Goal: Task Accomplishment & Management: Use online tool/utility

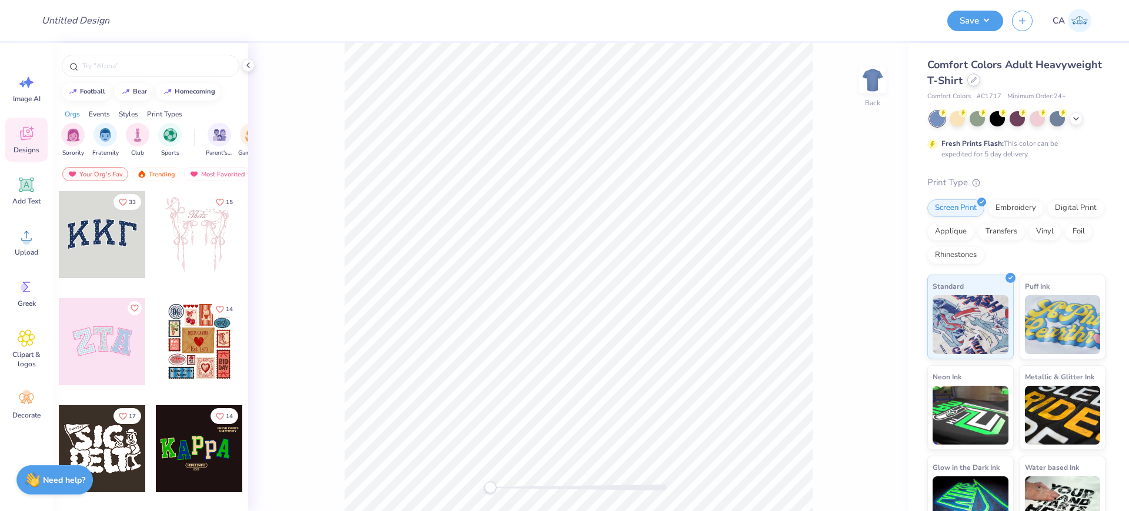
click at [977, 80] on icon at bounding box center [974, 80] width 6 height 6
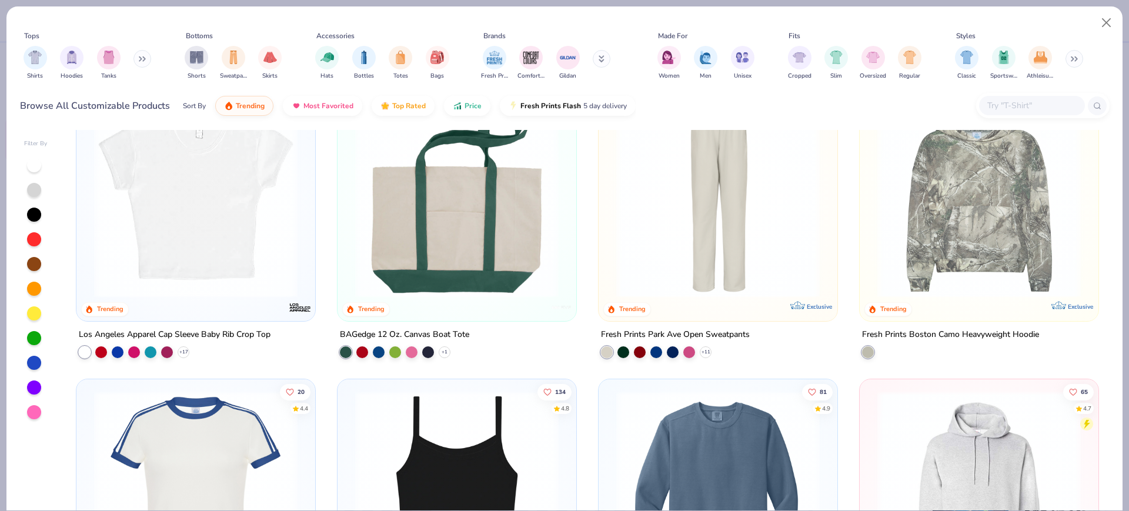
scroll to position [2353, 0]
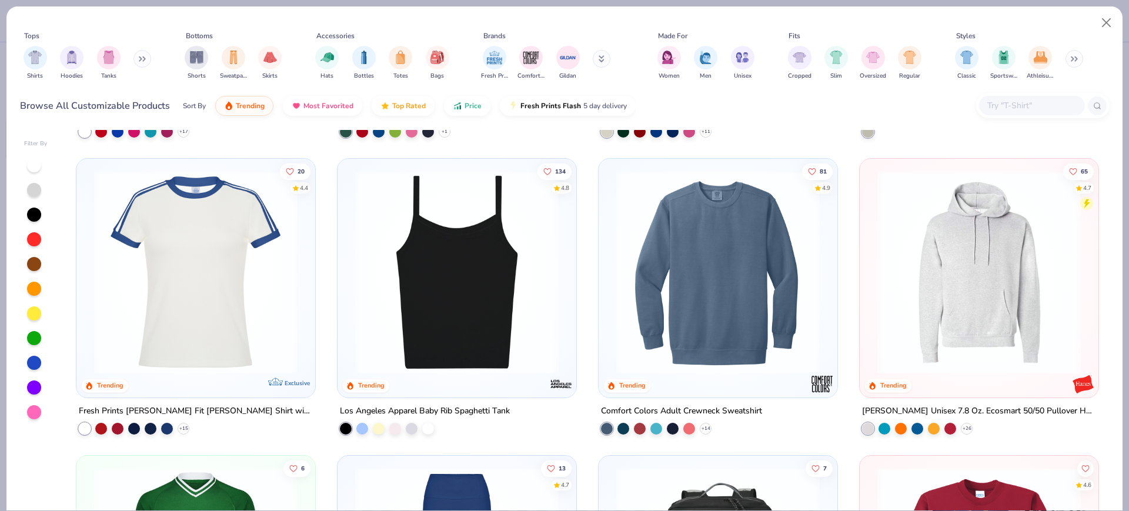
click at [249, 236] on img at bounding box center [195, 273] width 215 height 204
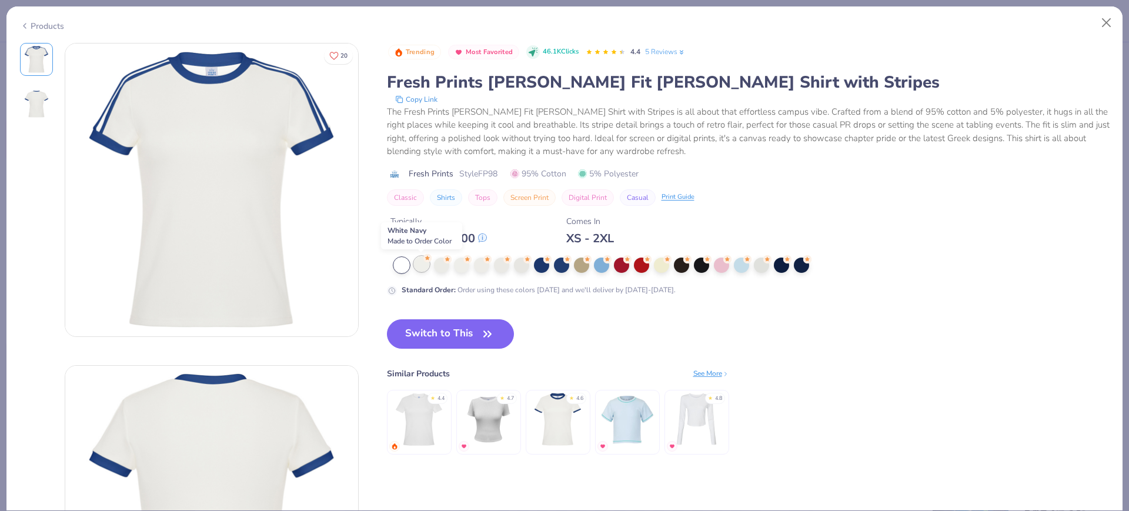
click at [417, 271] on div at bounding box center [421, 263] width 15 height 15
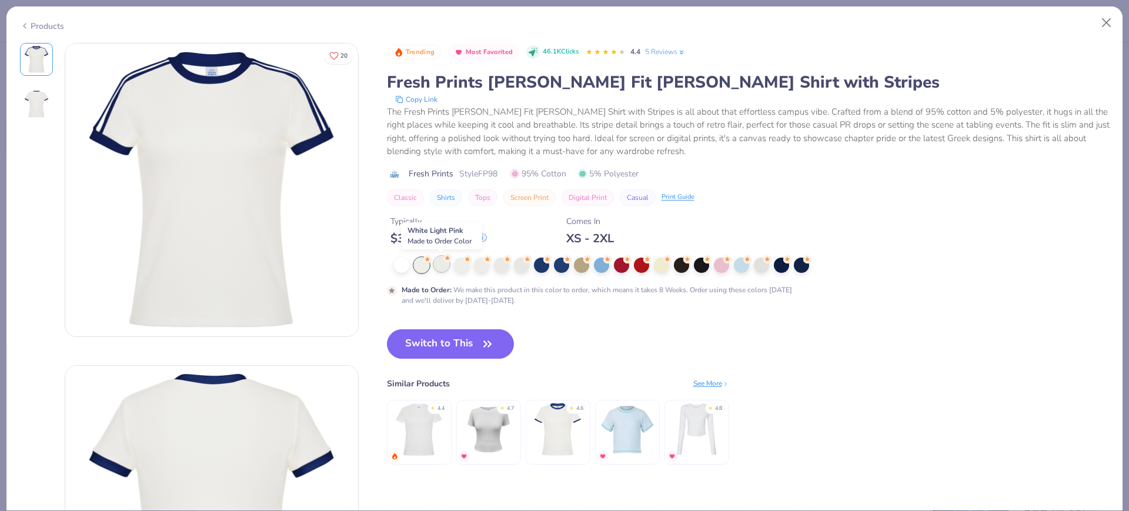
click at [446, 256] on circle at bounding box center [448, 258] width 8 height 8
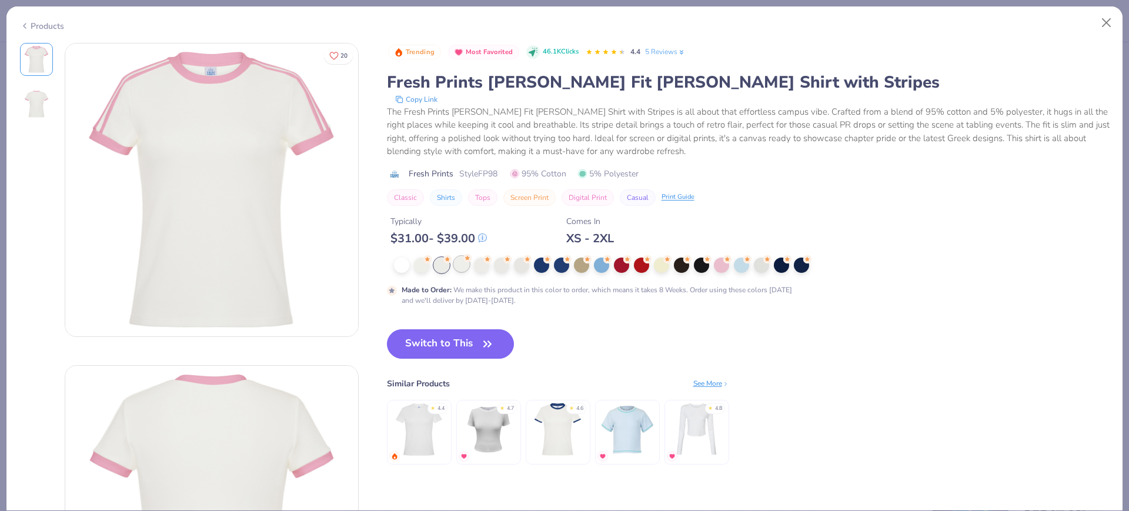
click at [457, 264] on div at bounding box center [461, 263] width 15 height 15
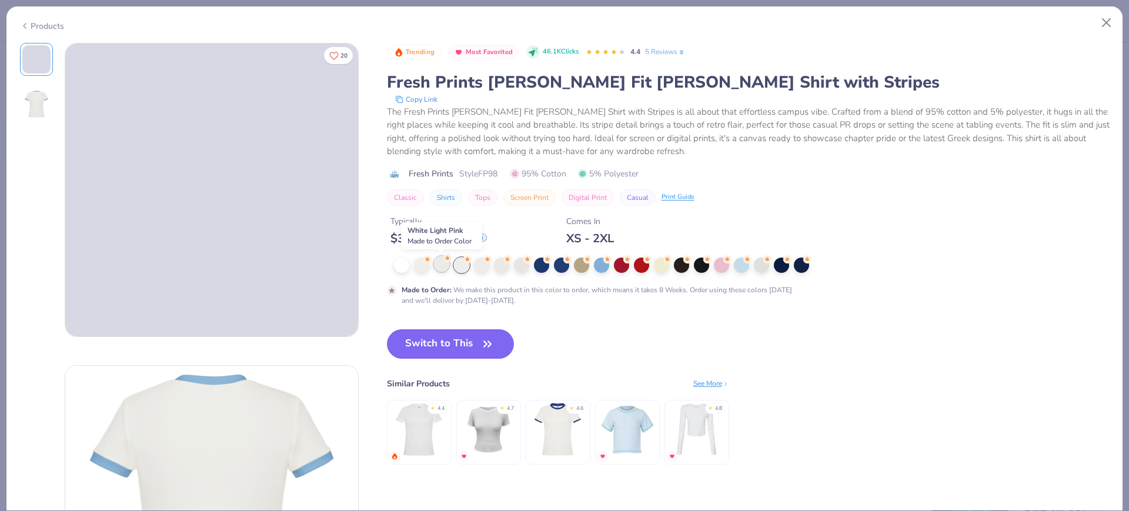
click at [438, 265] on div at bounding box center [441, 263] width 15 height 15
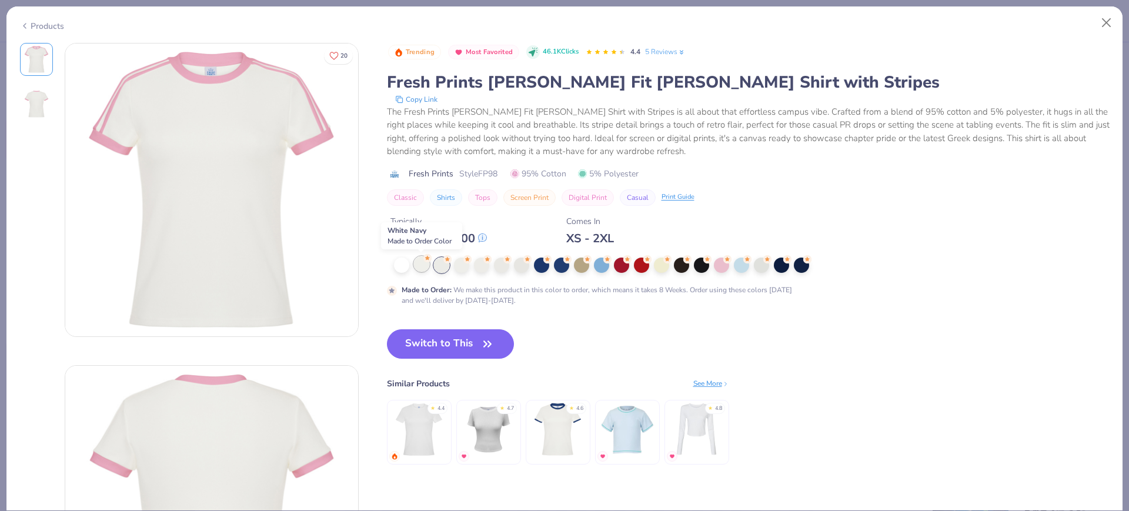
click at [422, 271] on div at bounding box center [421, 263] width 15 height 15
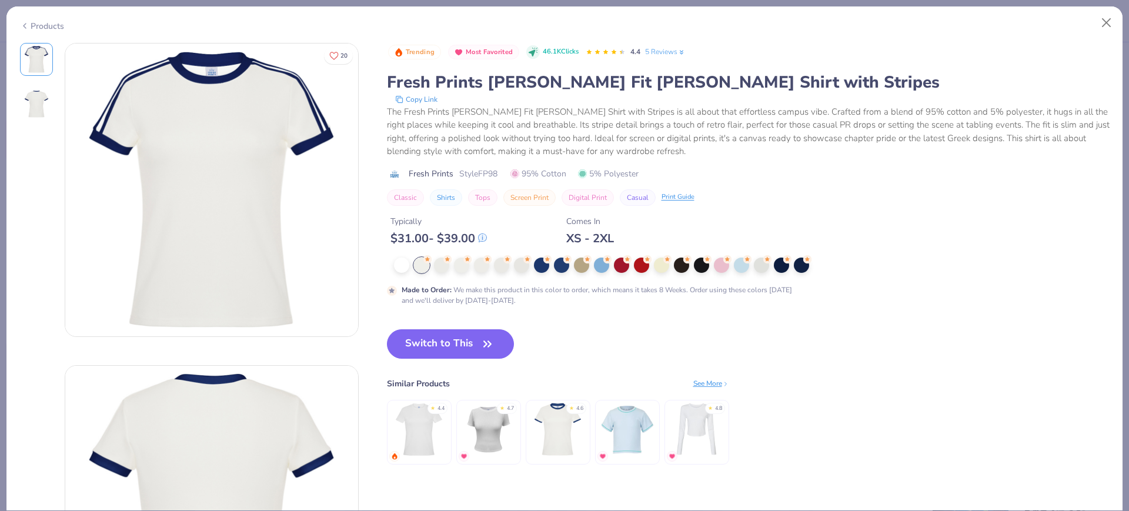
click at [489, 173] on span "Style FP98" at bounding box center [478, 174] width 38 height 12
copy span "FP98"
drag, startPoint x: 435, startPoint y: 337, endPoint x: 210, endPoint y: 18, distance: 390.6
click at [435, 337] on button "Switch to This" at bounding box center [451, 343] width 128 height 29
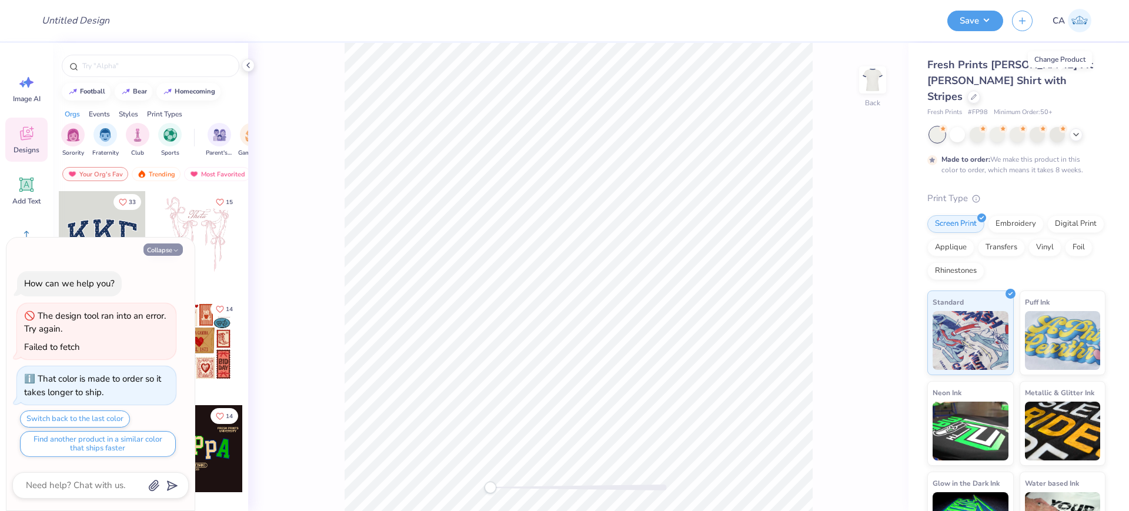
click at [160, 250] on button "Collapse" at bounding box center [163, 250] width 39 height 12
type textarea "x"
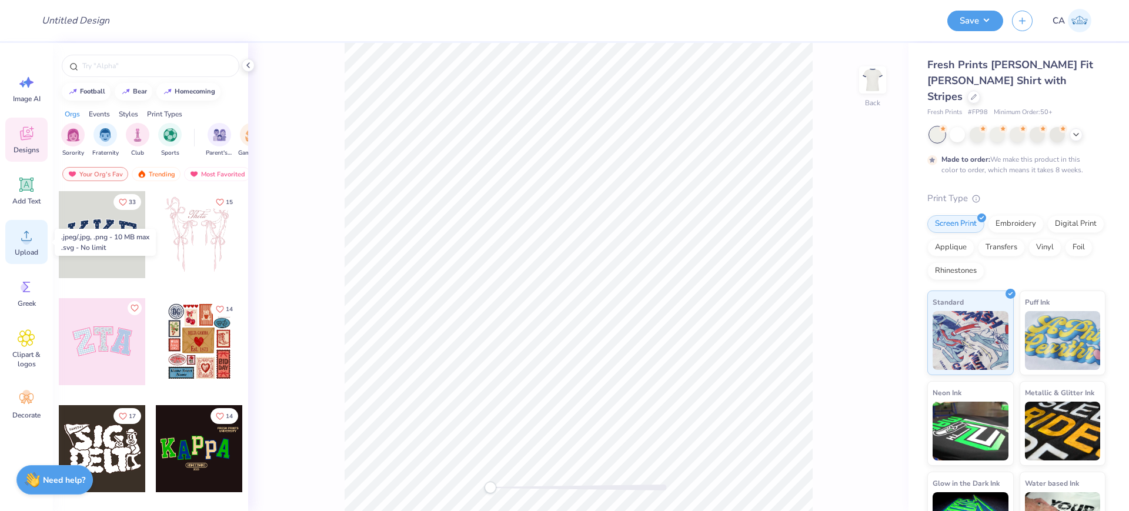
click at [29, 236] on icon at bounding box center [27, 236] width 18 height 18
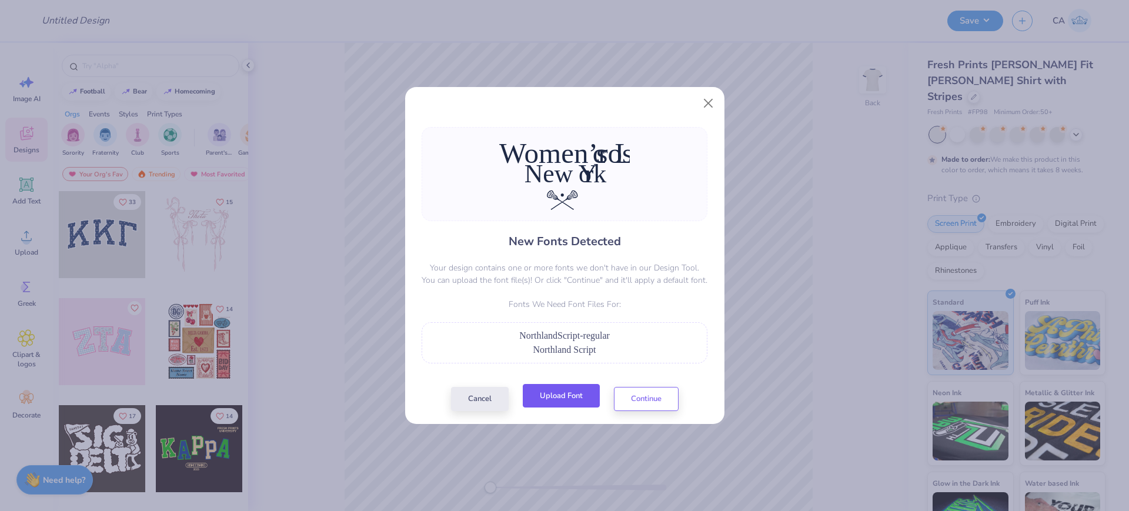
click at [569, 398] on button "Upload Font" at bounding box center [561, 396] width 77 height 24
click at [653, 397] on button "Continue" at bounding box center [646, 396] width 65 height 24
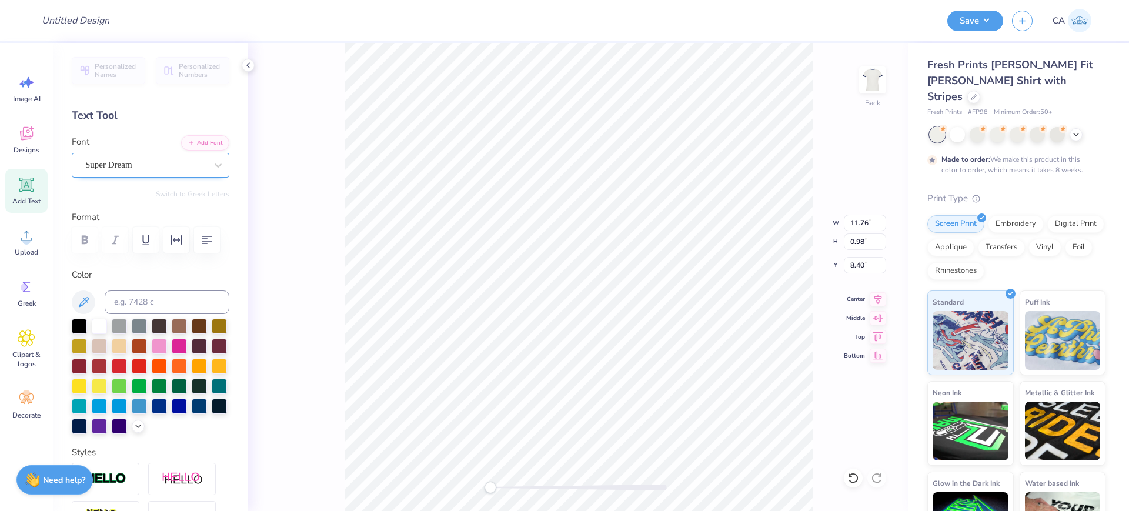
click at [133, 170] on div "Super Dream" at bounding box center [146, 165] width 124 height 18
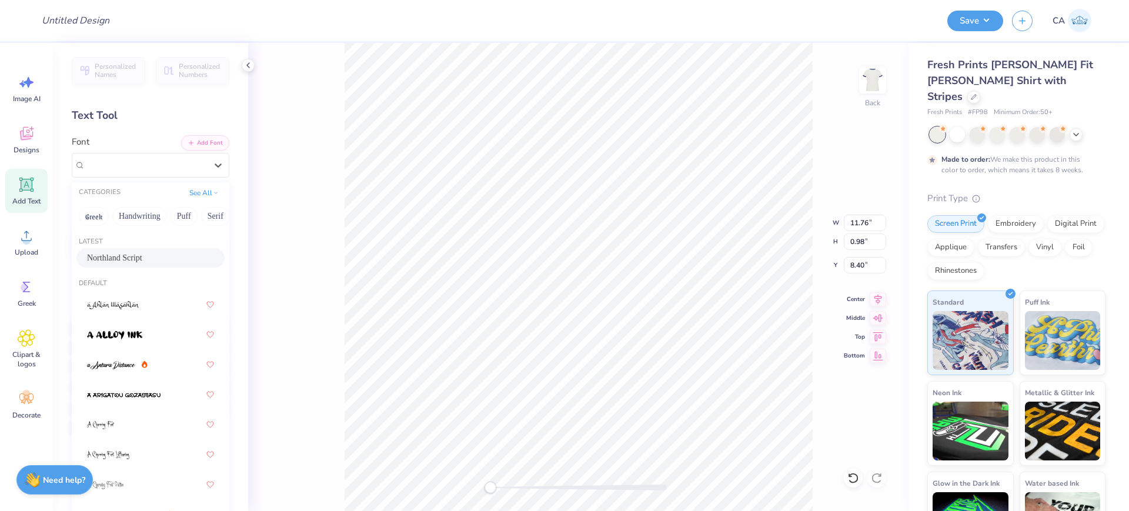
click at [113, 258] on span "Northland Script" at bounding box center [114, 258] width 55 height 12
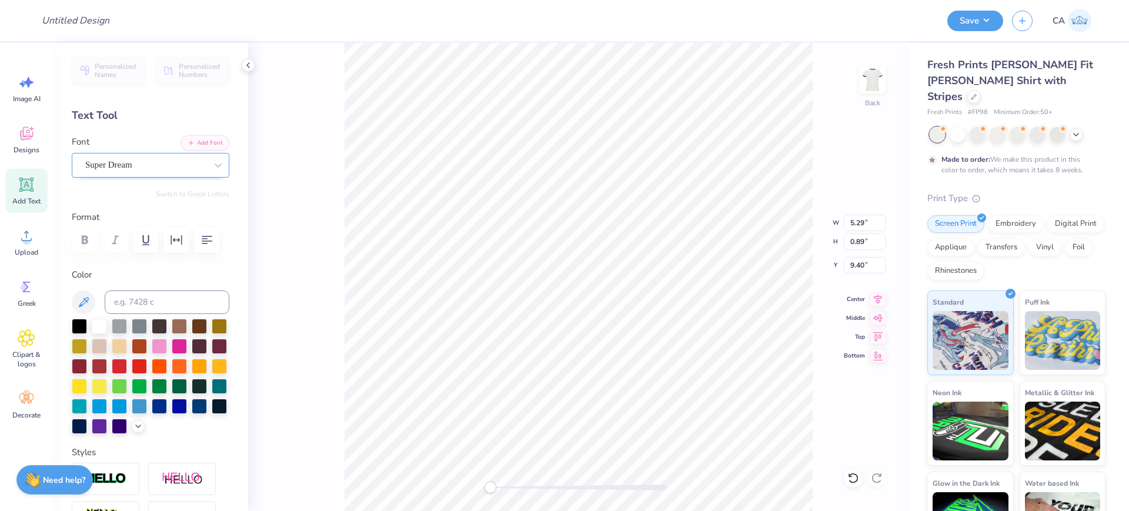
click at [148, 175] on div "Super Dream" at bounding box center [151, 165] width 158 height 25
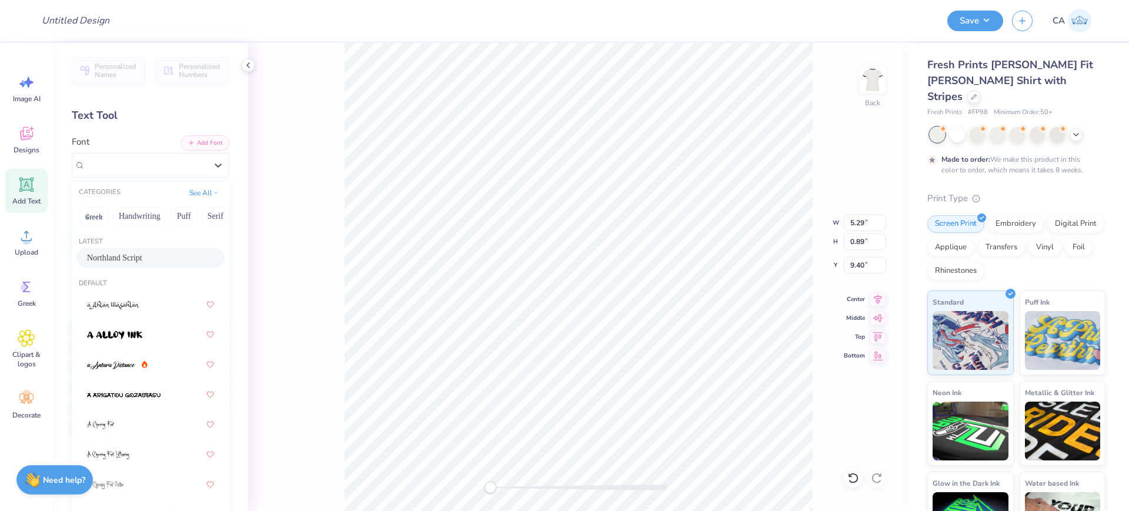
click at [106, 265] on div "Northland Script" at bounding box center [150, 257] width 148 height 19
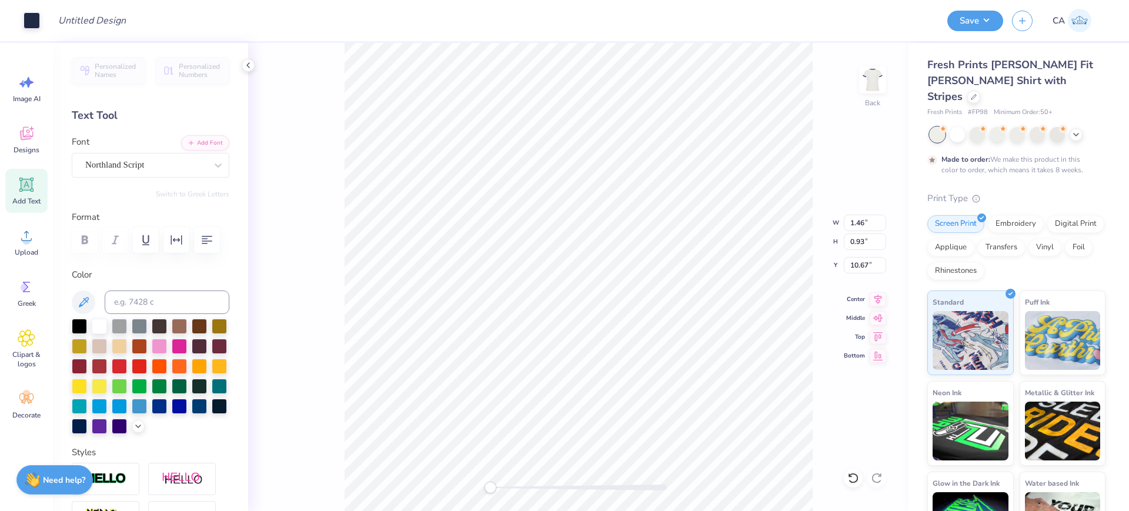
type input "1.46"
type input "0.93"
type input "10.67"
click at [875, 303] on icon at bounding box center [878, 298] width 16 height 14
click at [876, 295] on icon at bounding box center [878, 298] width 16 height 14
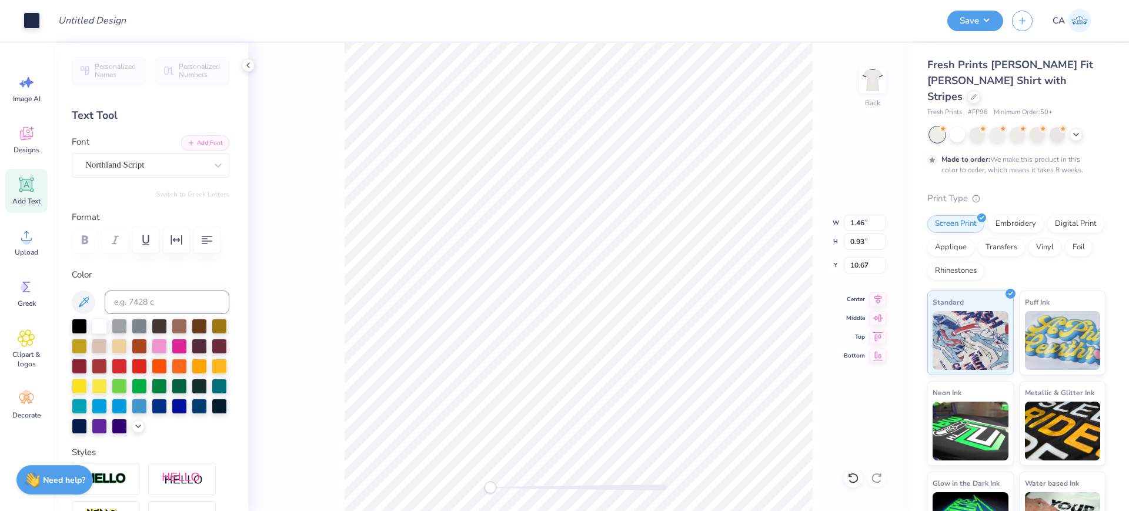
type input "3.47"
type input "9.47"
click at [880, 295] on icon at bounding box center [878, 298] width 16 height 14
click at [870, 298] on icon at bounding box center [878, 298] width 16 height 14
click at [878, 299] on icon at bounding box center [878, 298] width 16 height 14
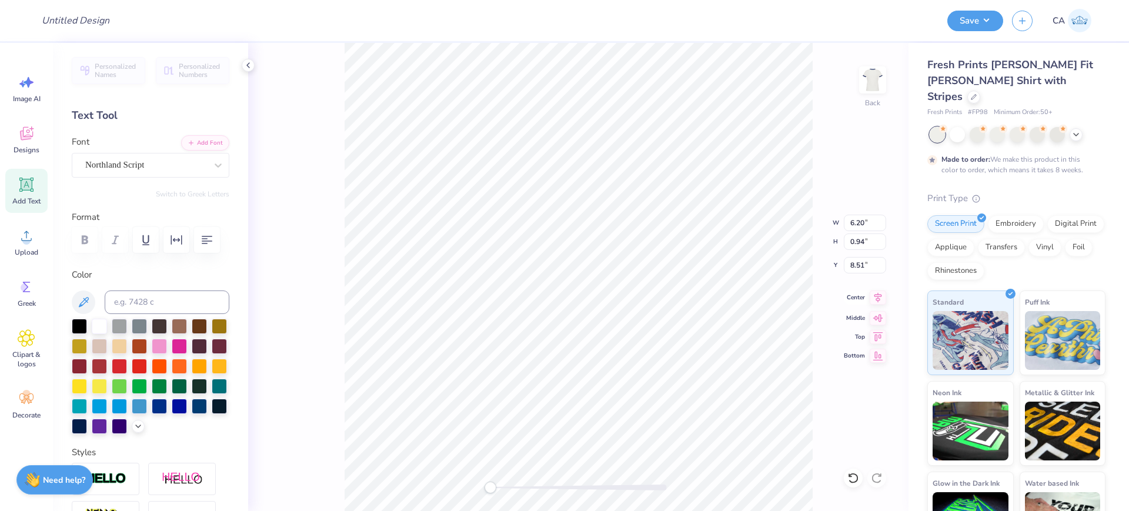
click at [878, 299] on icon at bounding box center [878, 298] width 16 height 14
drag, startPoint x: 545, startPoint y: 489, endPoint x: 527, endPoint y: 483, distance: 19.2
click at [527, 485] on div at bounding box center [579, 488] width 176 height 6
drag, startPoint x: 512, startPoint y: 485, endPoint x: 500, endPoint y: 484, distance: 11.8
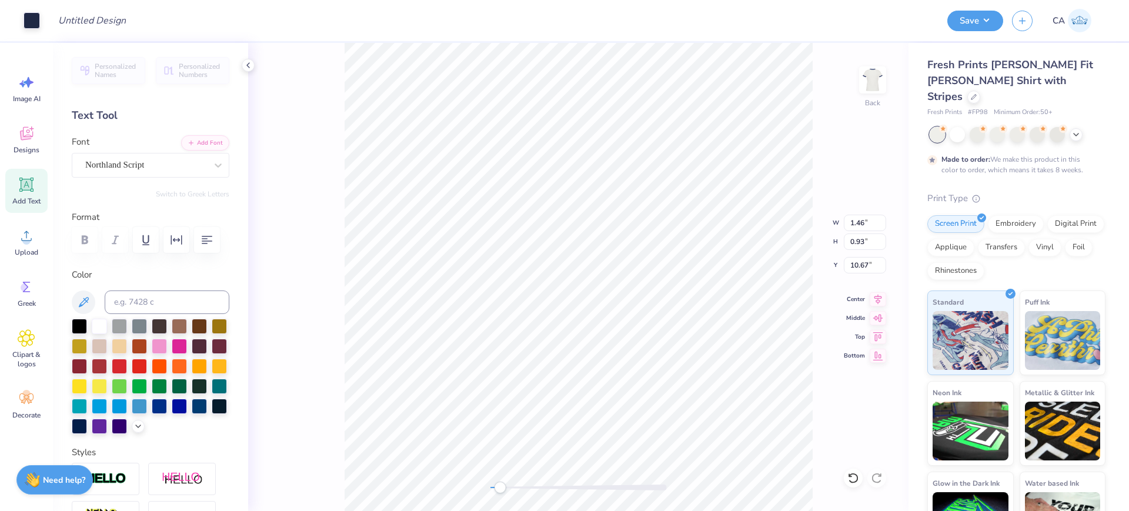
click at [500, 485] on div at bounding box center [579, 488] width 176 height 6
click at [596, 479] on div "Back" at bounding box center [578, 277] width 661 height 468
click at [472, 481] on div "Back" at bounding box center [578, 277] width 661 height 468
type input "4.40"
type input "2.47"
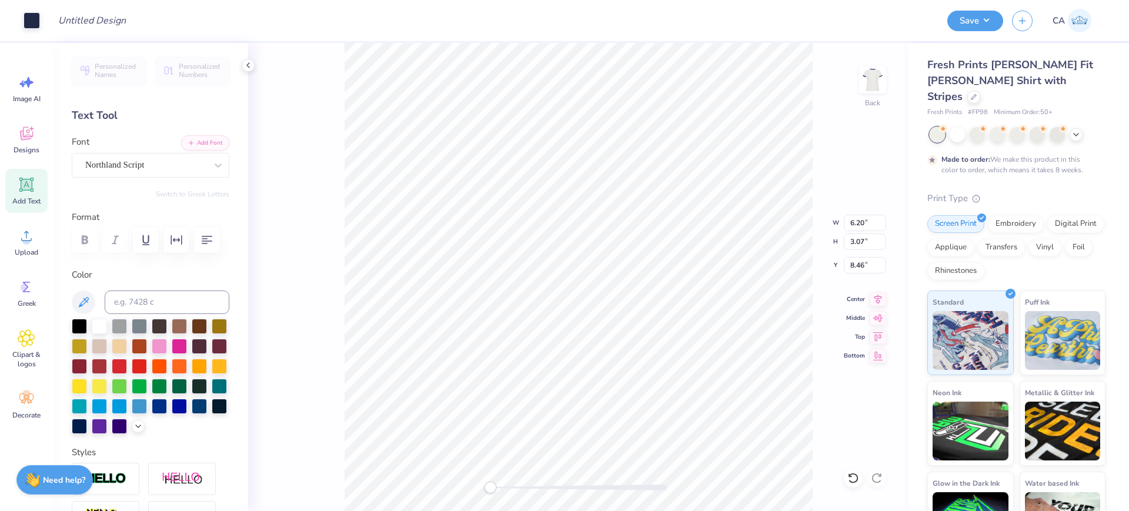
type input "8.52"
click at [849, 478] on icon at bounding box center [854, 478] width 12 height 12
type input "6.20"
type input "3.07"
type input "8.46"
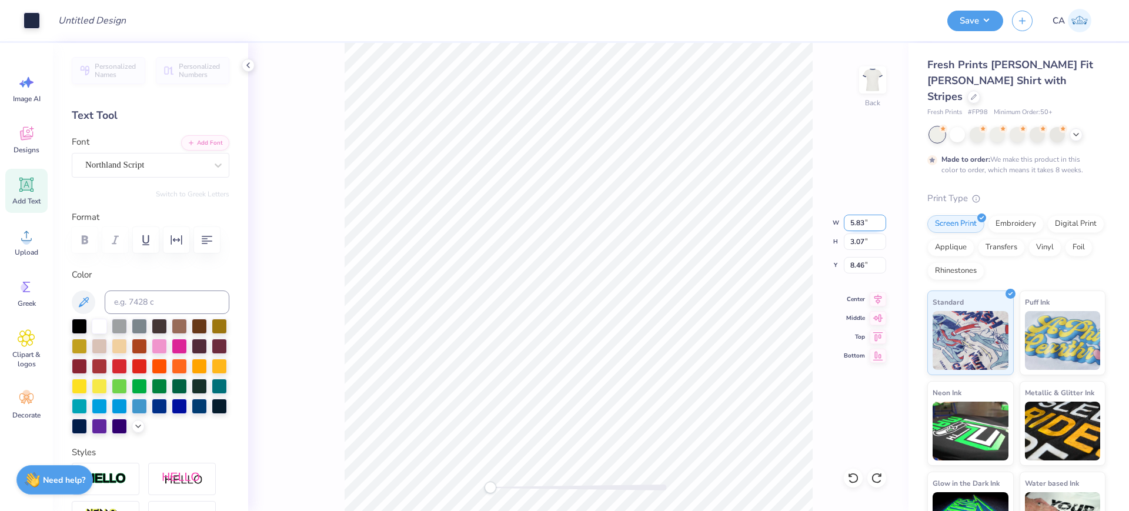
click at [883, 225] on input "5.83" at bounding box center [865, 223] width 42 height 16
click at [865, 248] on input "3.07" at bounding box center [865, 242] width 42 height 16
type input "5.48"
type input "2.84"
type input "8.57"
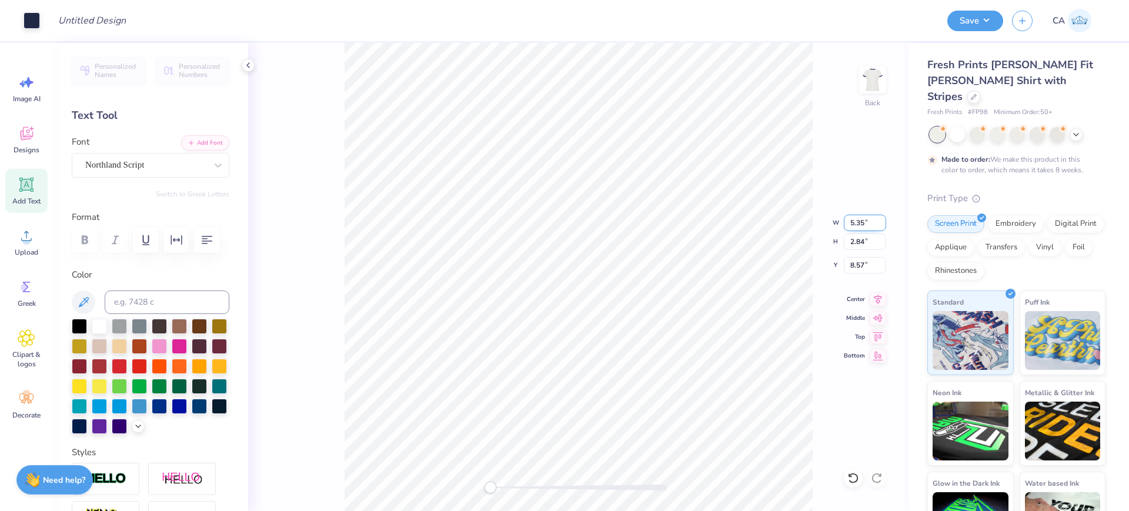
click at [881, 224] on input "5.35" at bounding box center [865, 223] width 42 height 16
click at [881, 224] on input "5.34" at bounding box center [865, 223] width 42 height 16
click at [881, 224] on input "5.33" at bounding box center [865, 223] width 42 height 16
click at [881, 224] on input "5.13" at bounding box center [865, 223] width 42 height 16
click at [881, 224] on input "5.06" at bounding box center [865, 223] width 42 height 16
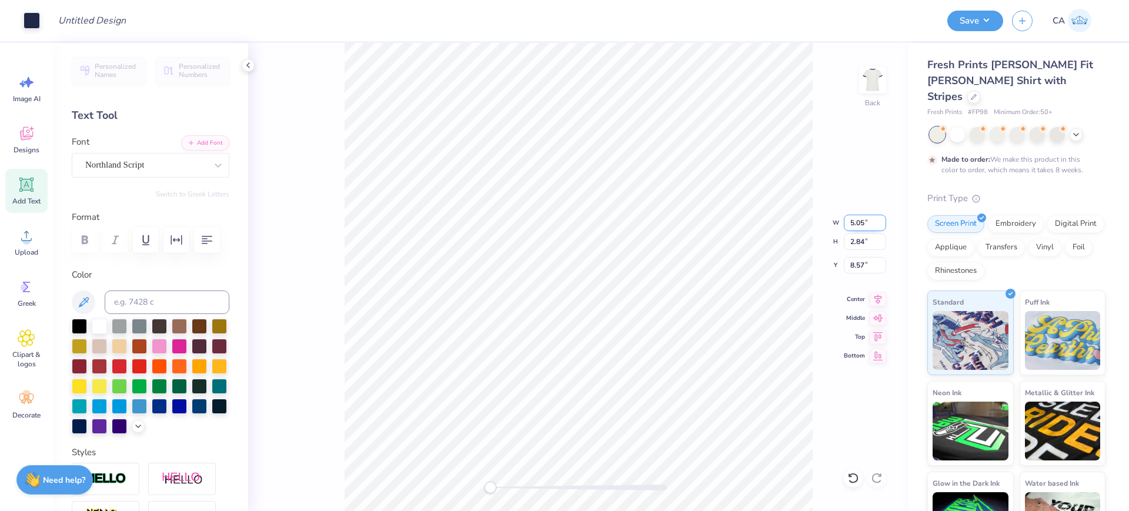
click at [881, 224] on input "5.05" at bounding box center [865, 223] width 42 height 16
click at [881, 224] on input "5.04" at bounding box center [865, 223] width 42 height 16
click at [881, 224] on input "5.03" at bounding box center [865, 223] width 42 height 16
click at [881, 224] on input "5.02" at bounding box center [865, 223] width 42 height 16
click at [881, 224] on input "5.01" at bounding box center [865, 223] width 42 height 16
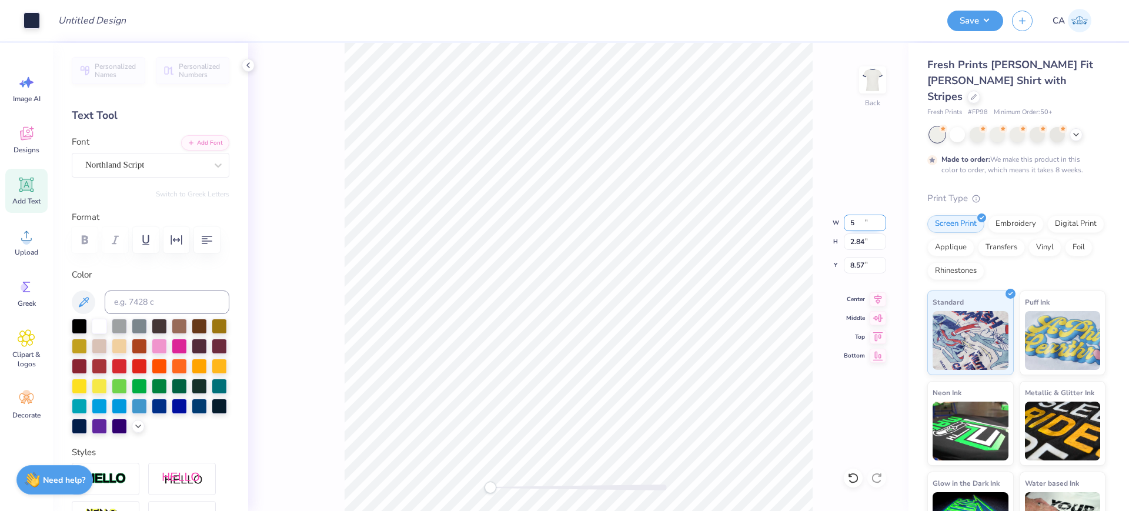
click at [881, 226] on input "5" at bounding box center [865, 223] width 42 height 16
click at [873, 238] on input "2.84" at bounding box center [865, 242] width 42 height 16
type input "4.56"
type input "2.52"
type input "8.73"
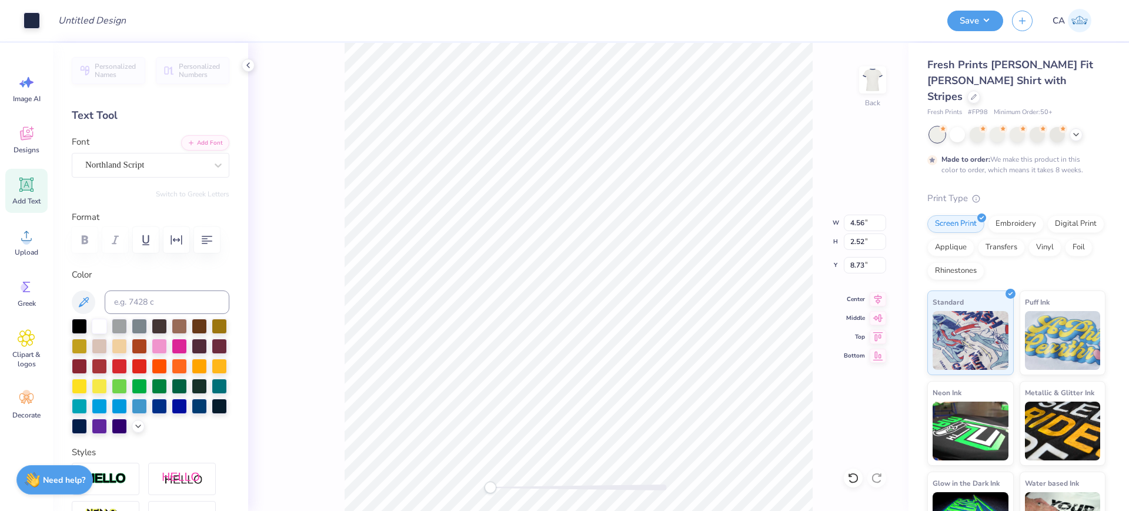
click at [871, 256] on div "Back W 4.56 4.56 " H 2.52 2.52 " Y 8.73 8.73 " Center [GEOGRAPHIC_DATA]" at bounding box center [578, 277] width 661 height 468
click at [529, 489] on div at bounding box center [579, 488] width 176 height 6
type input "1.08"
type input "0.69"
type input "10.57"
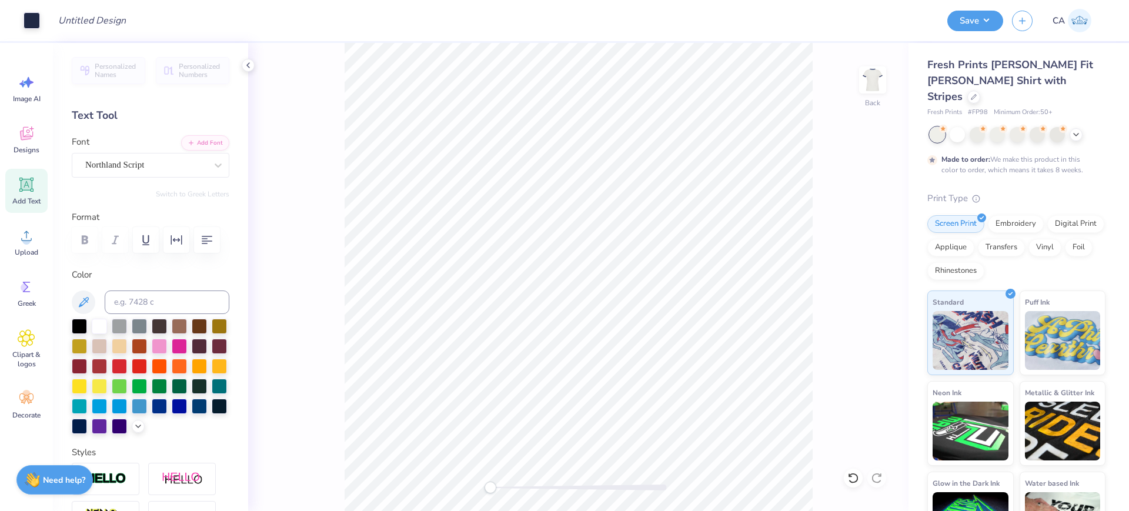
click at [475, 482] on div "Back" at bounding box center [578, 277] width 661 height 468
click at [869, 271] on input "8.70" at bounding box center [865, 265] width 42 height 16
click at [869, 271] on input "2.00" at bounding box center [865, 265] width 42 height 16
type input "3.00"
click at [883, 224] on input "4.88" at bounding box center [865, 223] width 42 height 16
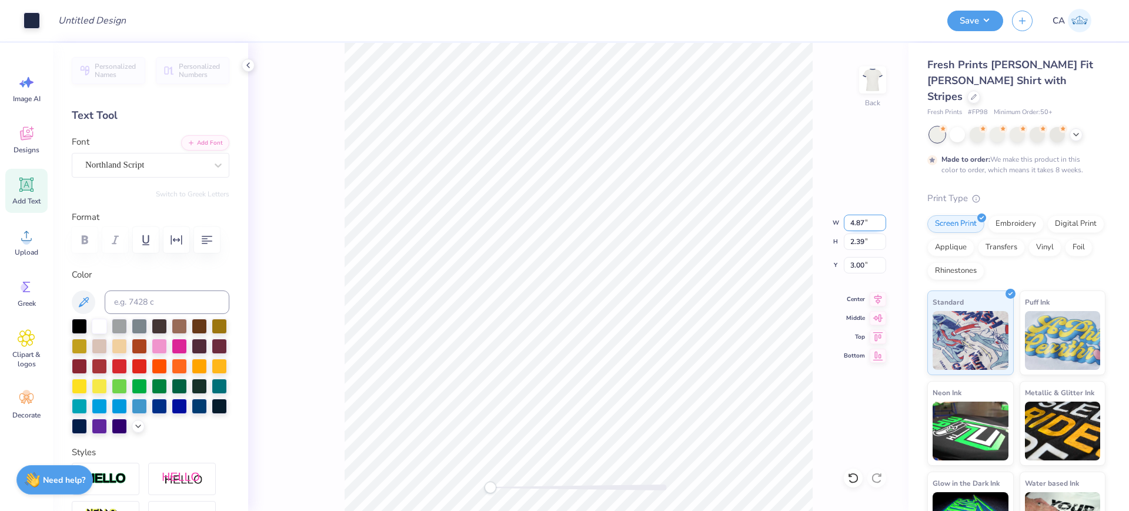
click at [883, 224] on input "4.87" at bounding box center [865, 223] width 42 height 16
click at [883, 224] on input "4.86" at bounding box center [865, 223] width 42 height 16
click at [883, 224] on input "4.8" at bounding box center [865, 223] width 42 height 16
click at [883, 224] on input "4.79" at bounding box center [865, 223] width 42 height 16
click at [883, 224] on input "4.78" at bounding box center [865, 223] width 42 height 16
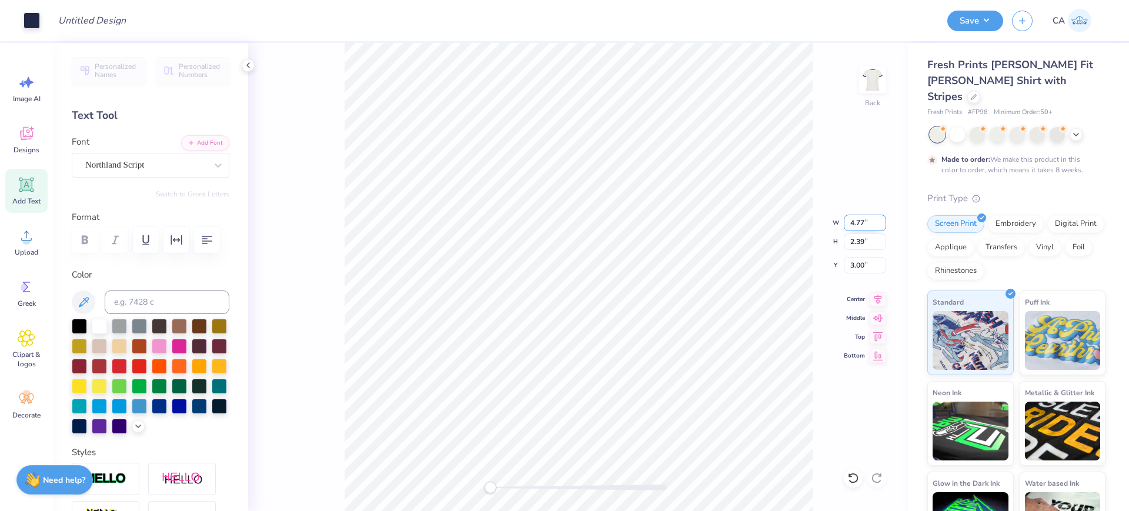
click at [883, 224] on input "4.77" at bounding box center [865, 223] width 42 height 16
click at [883, 224] on input "4.66" at bounding box center [865, 223] width 42 height 16
click at [883, 224] on input "4.65" at bounding box center [865, 223] width 42 height 16
click at [883, 224] on input "4.55" at bounding box center [865, 223] width 42 height 16
click at [883, 224] on input "4.54" at bounding box center [865, 223] width 42 height 16
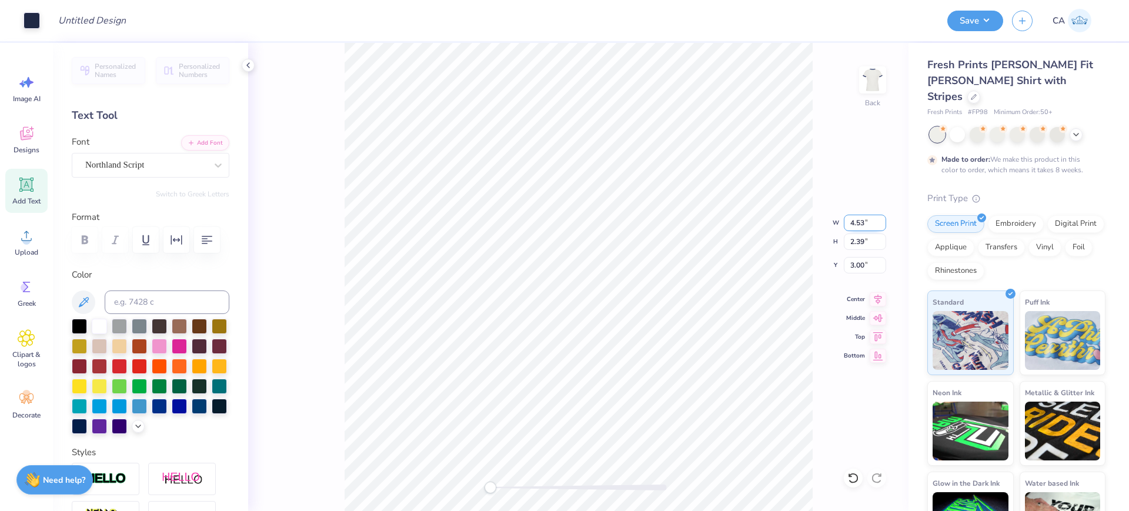
click at [883, 224] on input "4.53" at bounding box center [865, 223] width 42 height 16
click at [883, 224] on input "4.52" at bounding box center [865, 223] width 42 height 16
click at [883, 224] on input "4.51" at bounding box center [865, 223] width 42 height 16
click at [883, 224] on input "4.5" at bounding box center [865, 223] width 42 height 16
click at [868, 264] on input "3.00" at bounding box center [865, 265] width 42 height 16
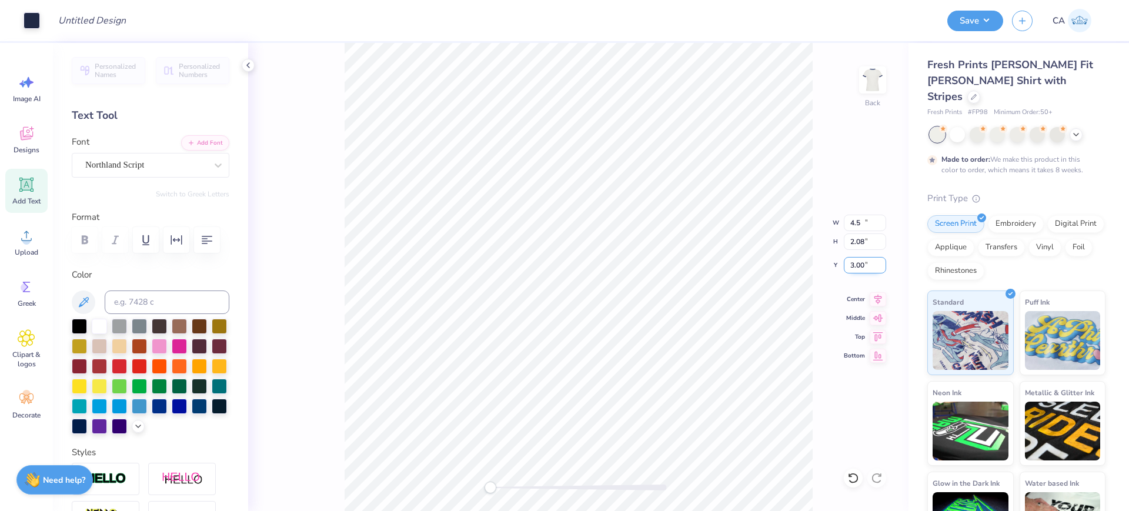
type input "4.05"
type input "2.08"
type input "3.15"
click at [538, 478] on div "Back" at bounding box center [578, 277] width 661 height 468
type input "2.52"
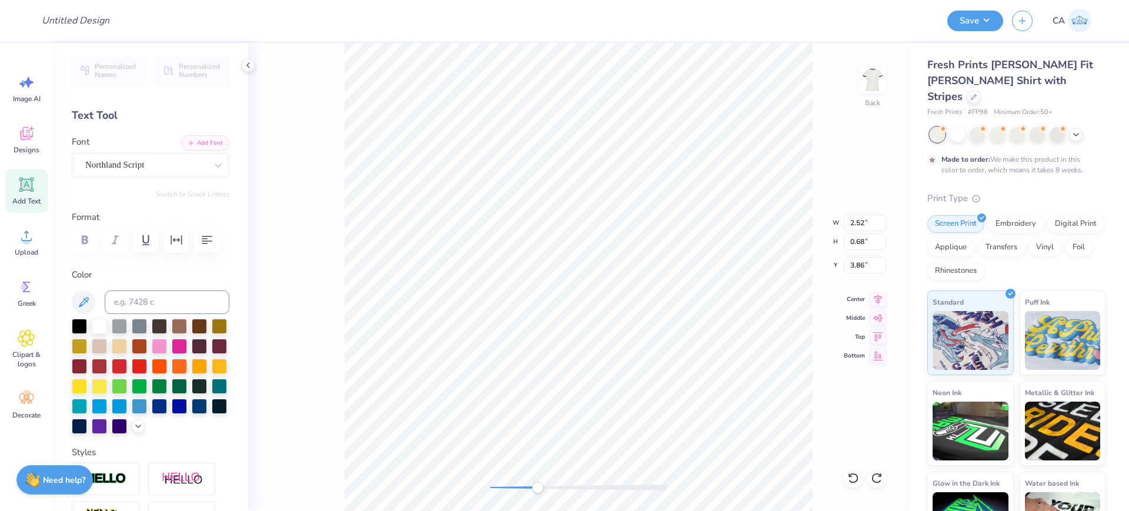
type input "0.68"
type input "3.86"
click at [851, 481] on icon at bounding box center [854, 478] width 12 height 12
type input "2.80"
type input "0.75"
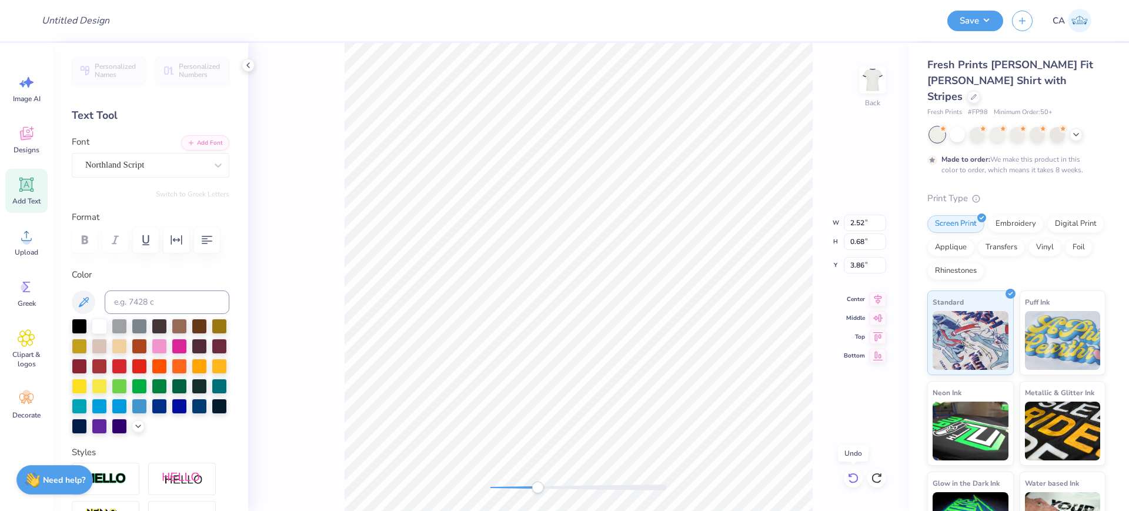
type input "3.82"
click at [871, 475] on icon at bounding box center [877, 478] width 12 height 12
click at [473, 478] on div "Back" at bounding box center [578, 277] width 661 height 468
click at [849, 268] on input "3.12" at bounding box center [865, 265] width 42 height 16
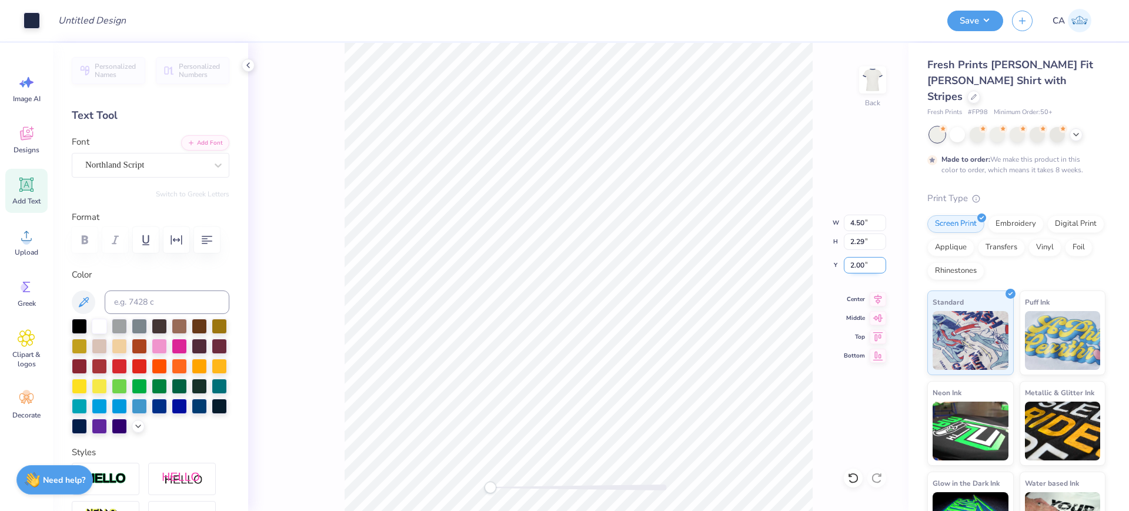
click at [849, 268] on input "2.00" at bounding box center [865, 265] width 42 height 16
type input "3.00"
click at [959, 21] on button "Save" at bounding box center [976, 19] width 56 height 21
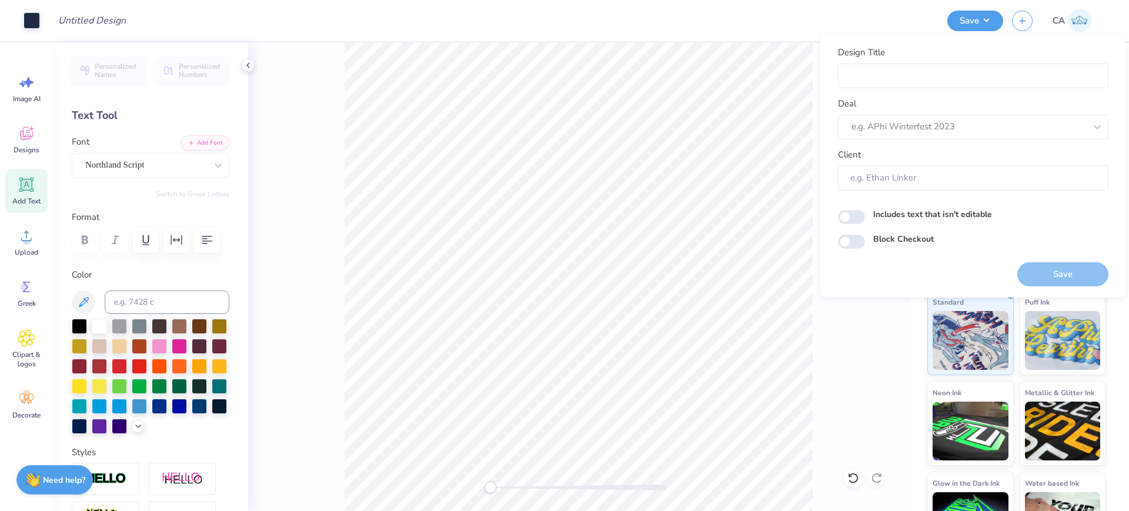
click at [918, 93] on div "Design Title Deal e.g. APhi Winterfest 2023 Client" at bounding box center [973, 118] width 271 height 145
click at [916, 82] on input "Design Title" at bounding box center [973, 76] width 271 height 25
paste input "FPS240146"
type input "FPS240146"
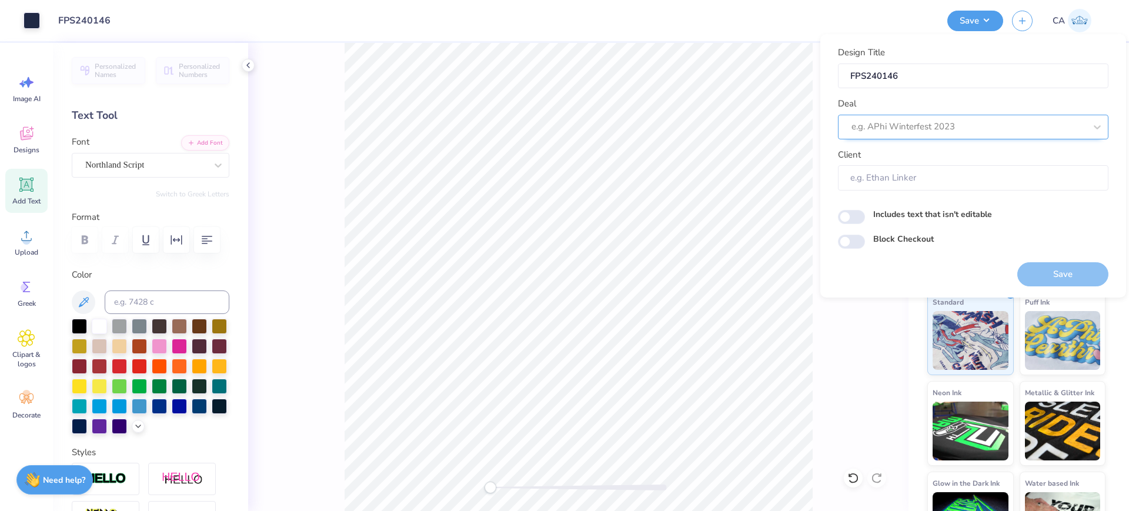
click at [874, 129] on div at bounding box center [969, 127] width 234 height 16
drag, startPoint x: 892, startPoint y: 129, endPoint x: 901, endPoint y: 129, distance: 8.8
click at [901, 129] on input "Design toolg gall" at bounding box center [886, 127] width 69 height 14
click at [921, 154] on div "Design Tool Gallery" at bounding box center [973, 158] width 261 height 19
type input "Design tool gall"
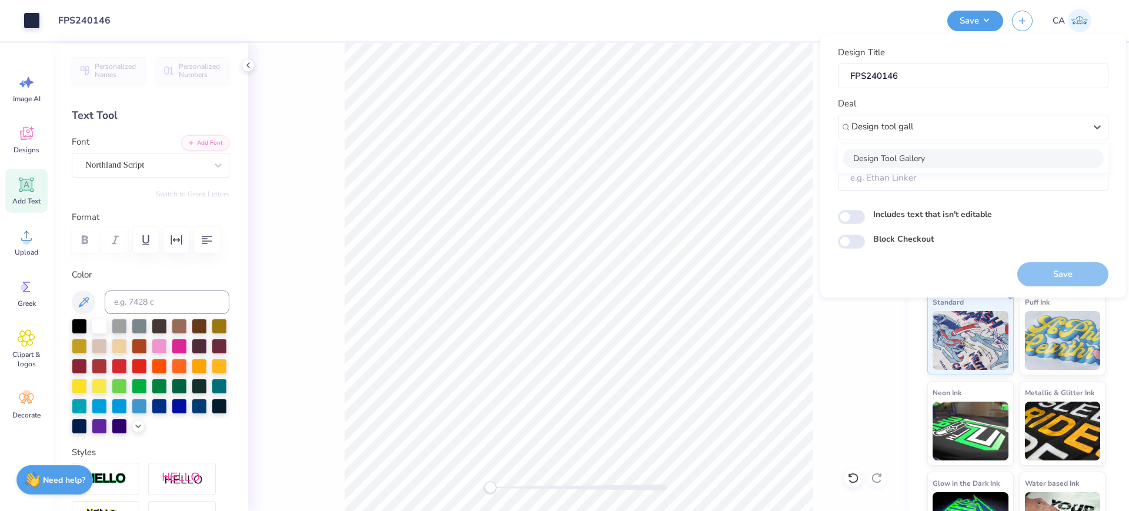
type input "Design Tool Gallery User"
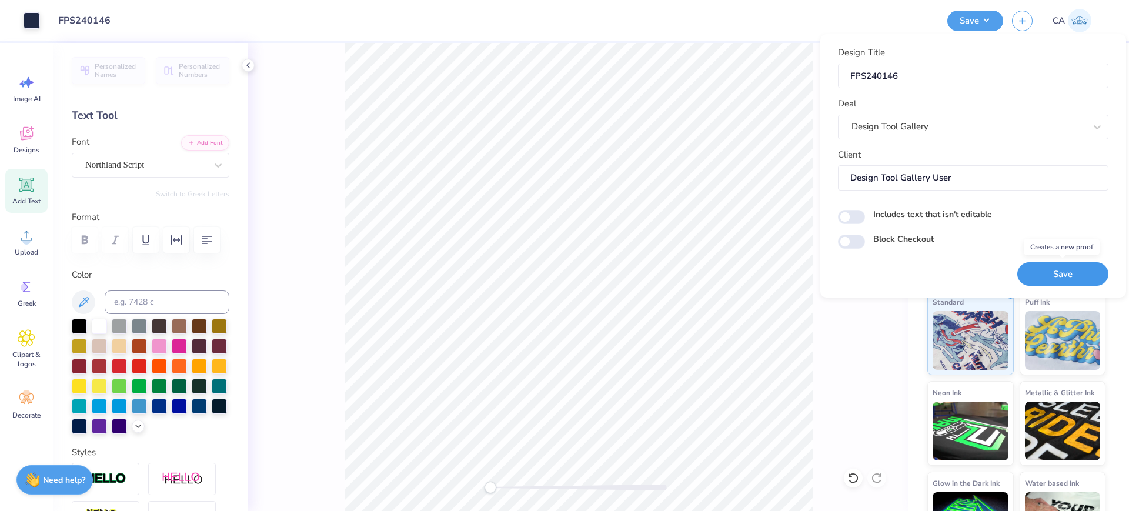
click at [1056, 283] on button "Save" at bounding box center [1063, 274] width 91 height 24
